Goal: Task Accomplishment & Management: Use online tool/utility

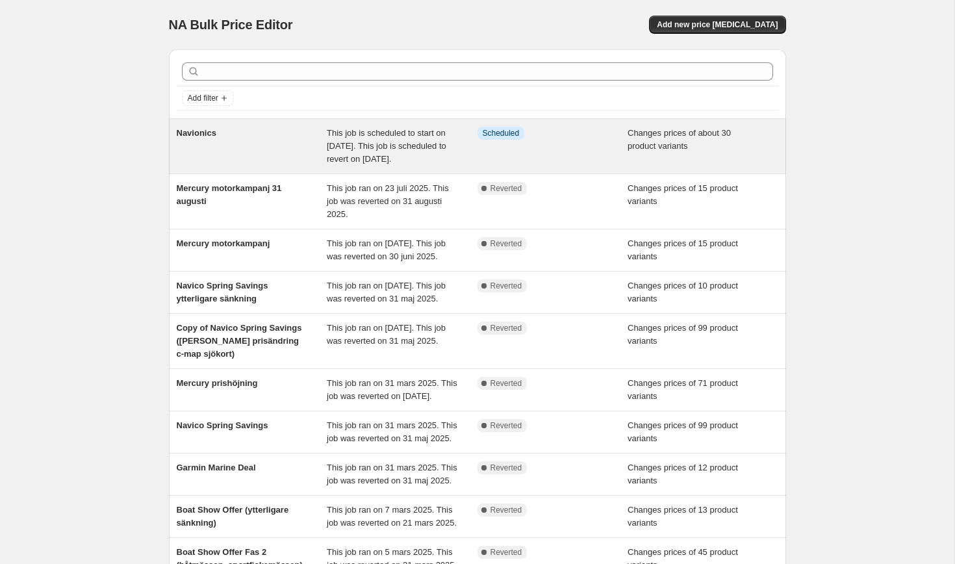
click at [247, 153] on div "Navionics" at bounding box center [252, 146] width 151 height 39
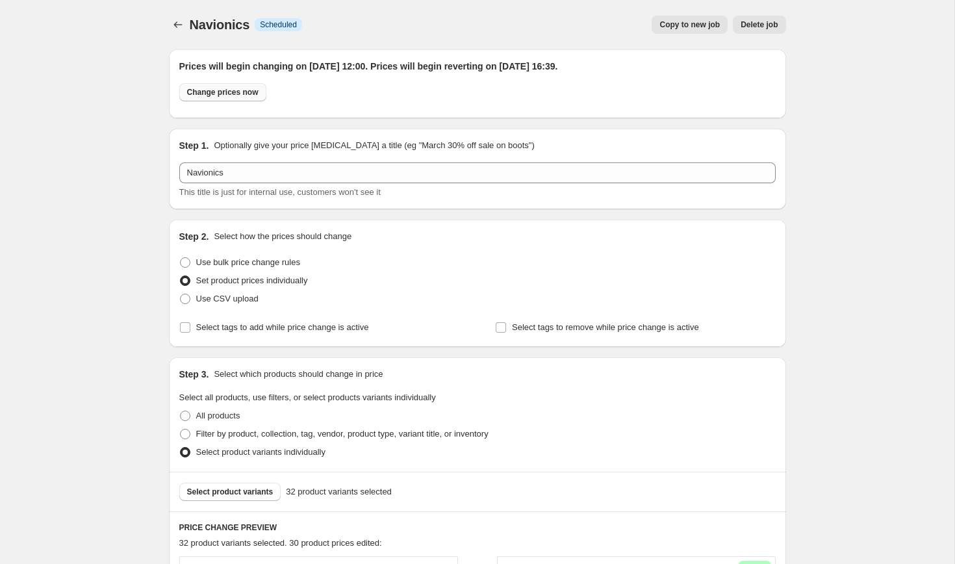
click at [241, 91] on span "Change prices now" at bounding box center [222, 92] width 71 height 10
radio input "true"
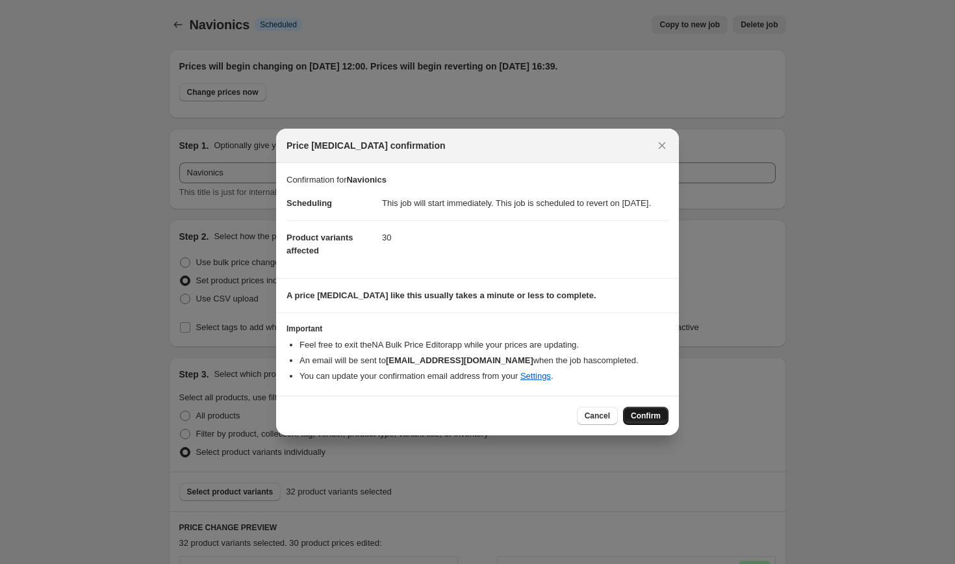
click at [647, 421] on span "Confirm" at bounding box center [646, 416] width 30 height 10
